Goal: Complete application form: Complete application form

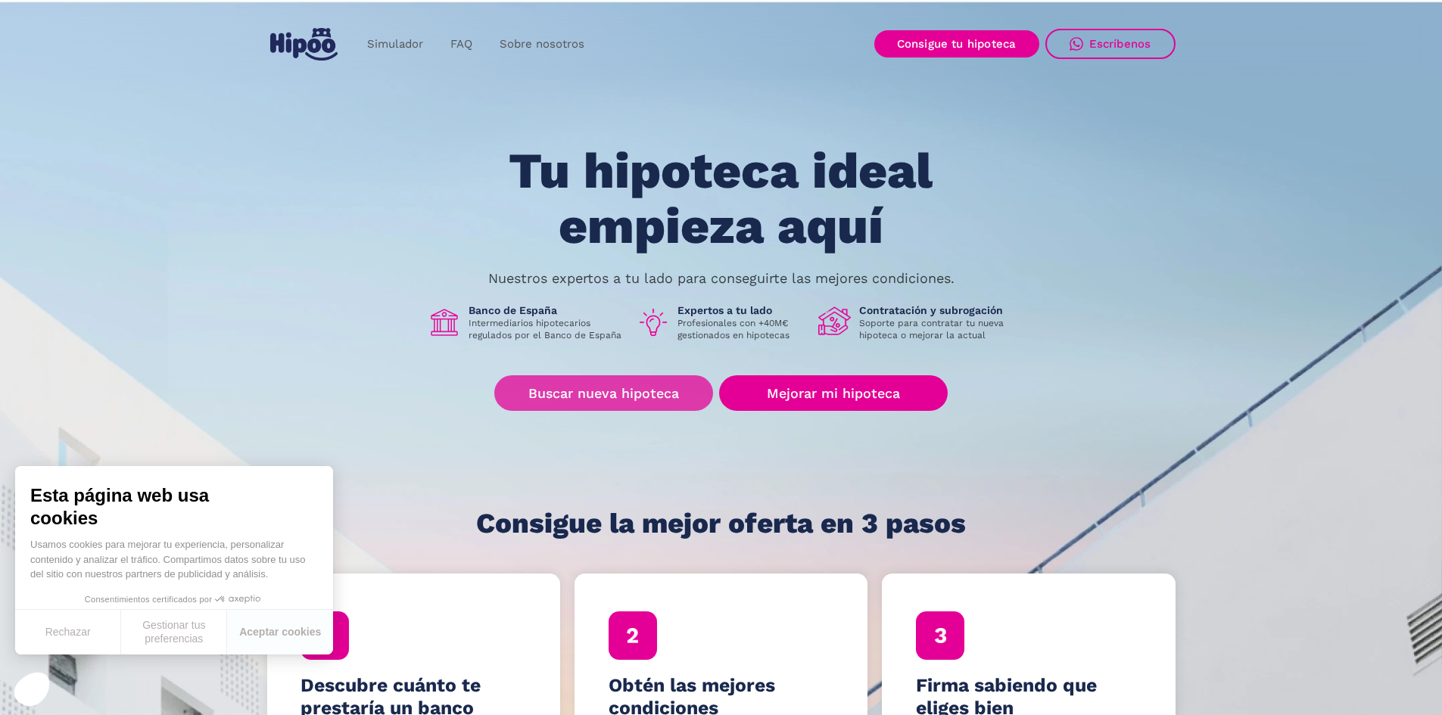
click at [640, 390] on link "Buscar nueva hipoteca" at bounding box center [603, 393] width 219 height 36
click at [652, 390] on link "Buscar nueva hipoteca" at bounding box center [603, 393] width 219 height 36
